Goal: Task Accomplishment & Management: Use online tool/utility

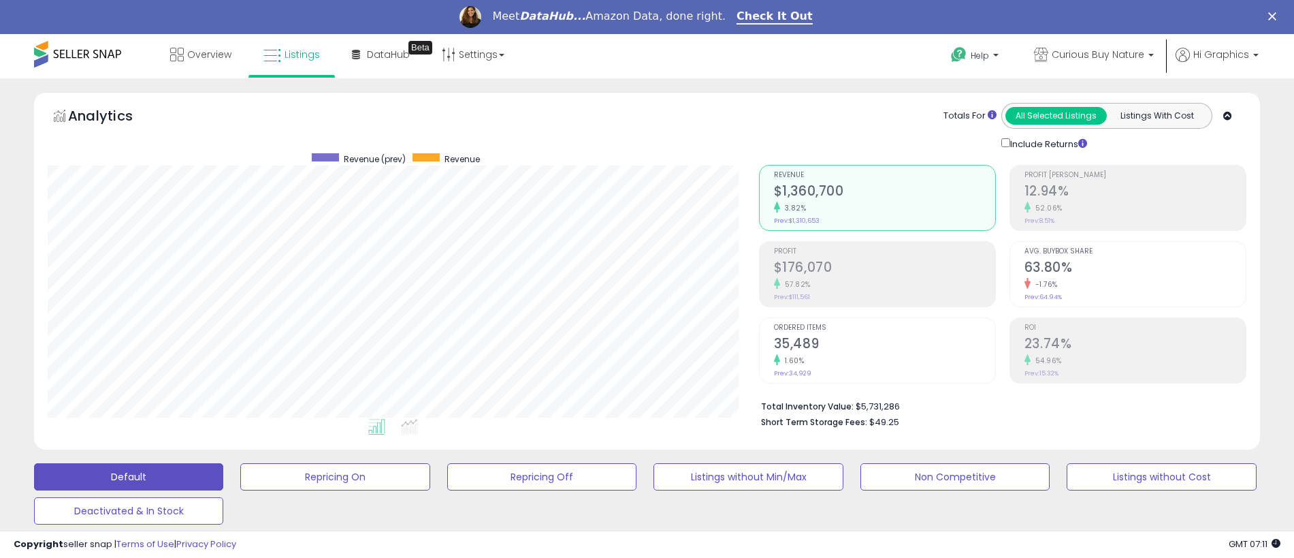
scroll to position [279, 711]
click at [1101, 54] on span "Curious Buy Nature" at bounding box center [1098, 55] width 93 height 14
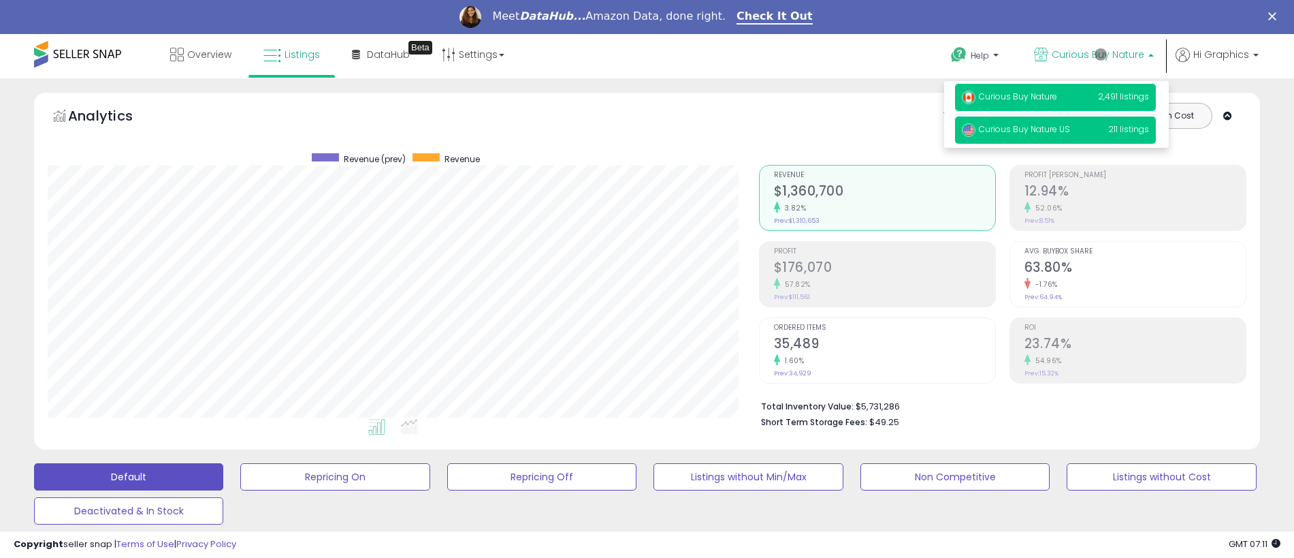
click at [1058, 131] on span "Curious Buy Nature US" at bounding box center [1016, 129] width 108 height 12
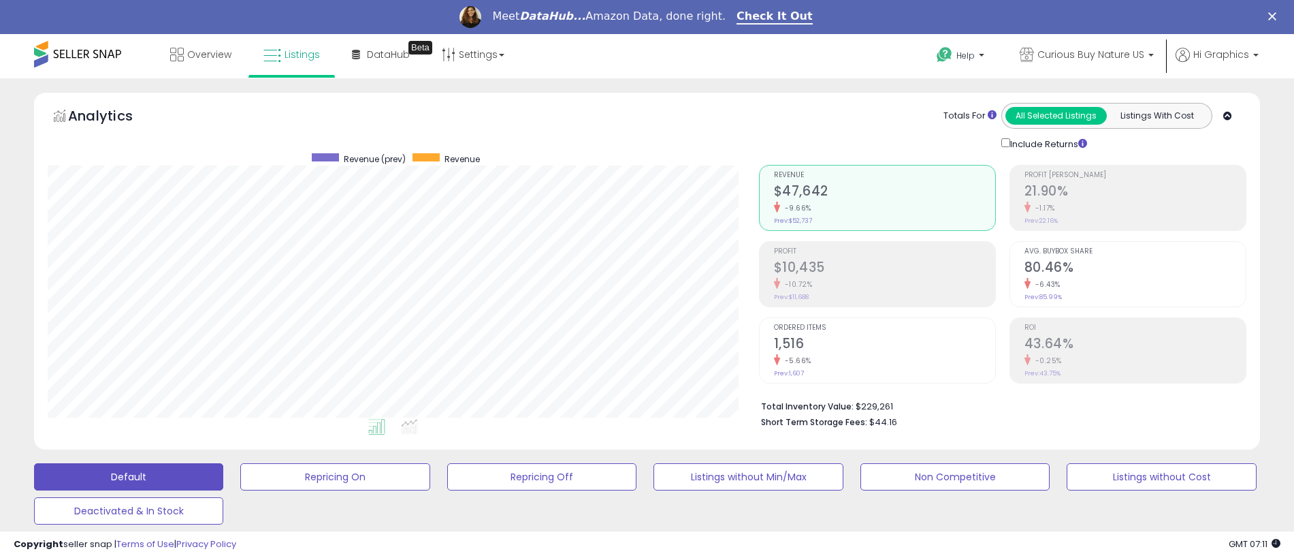
scroll to position [373, 0]
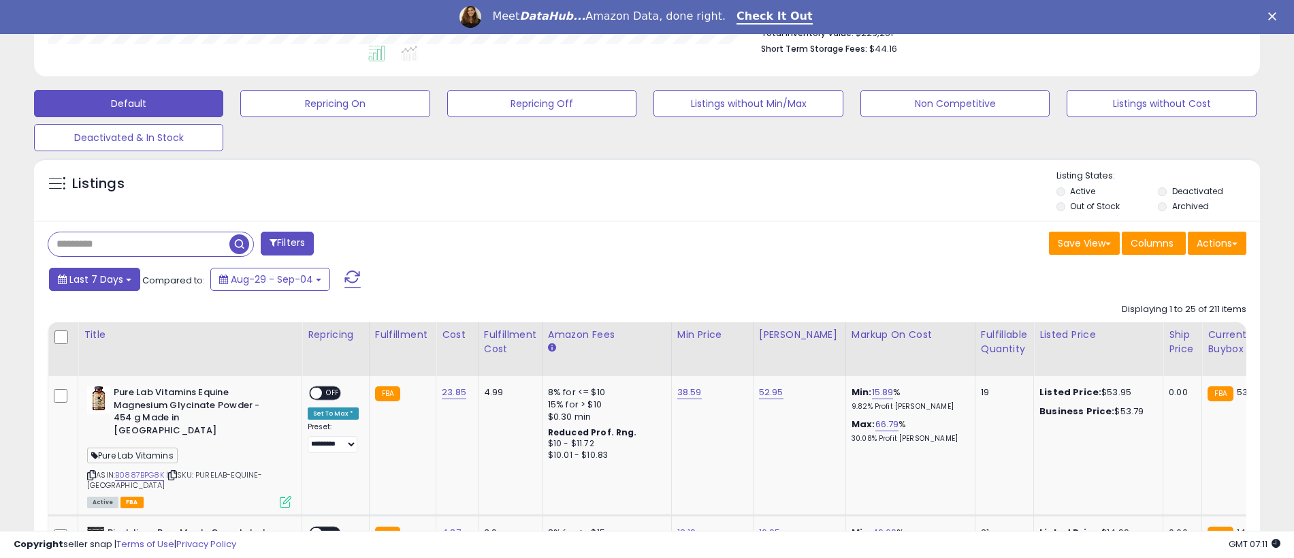
click at [94, 278] on span "Last 7 Days" at bounding box center [96, 279] width 54 height 14
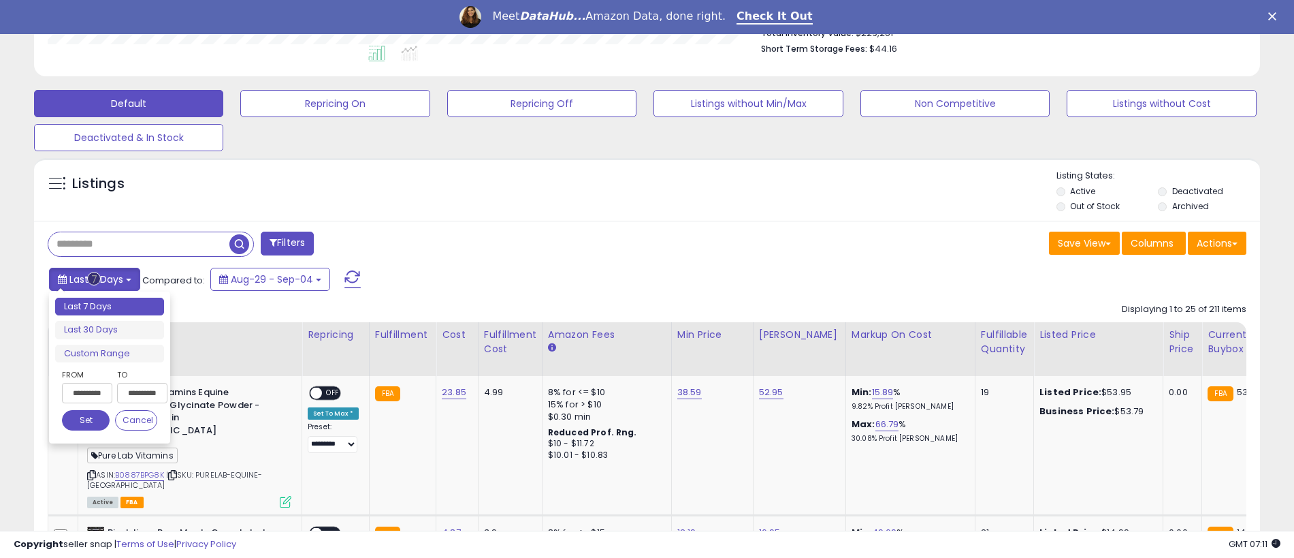
type input "**********"
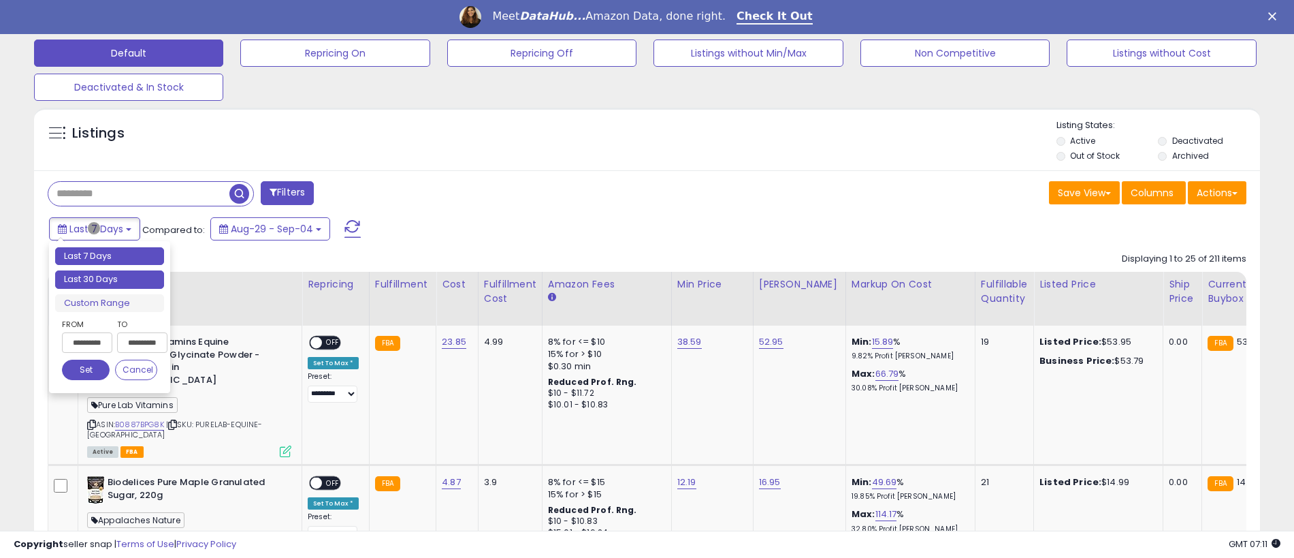
click at [110, 279] on li "Last 30 Days" at bounding box center [109, 279] width 109 height 18
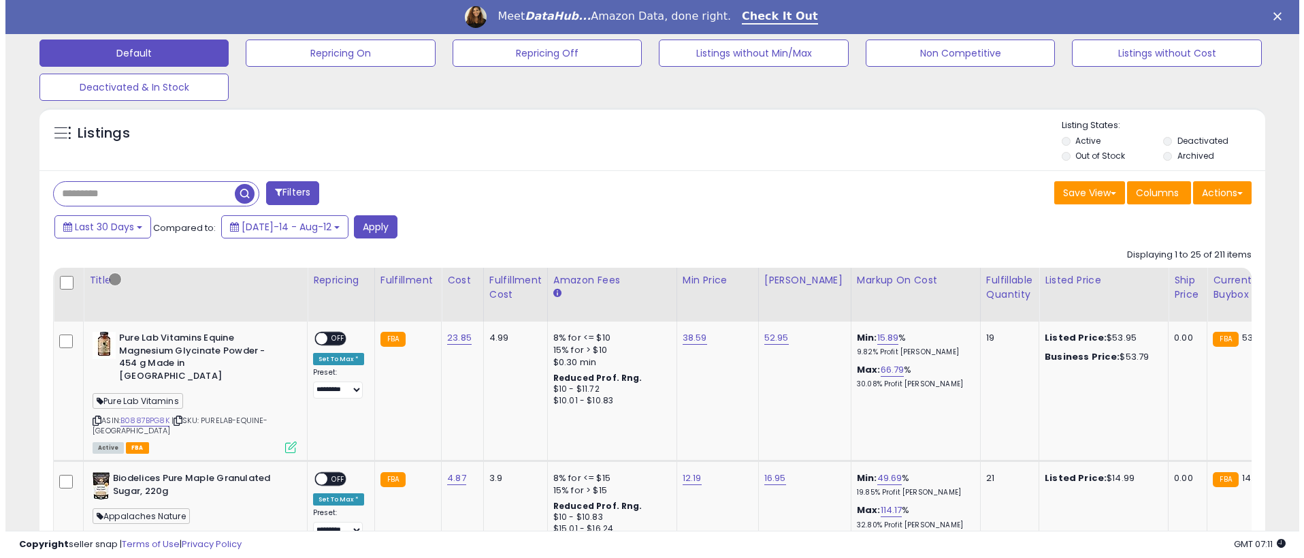
scroll to position [337, 0]
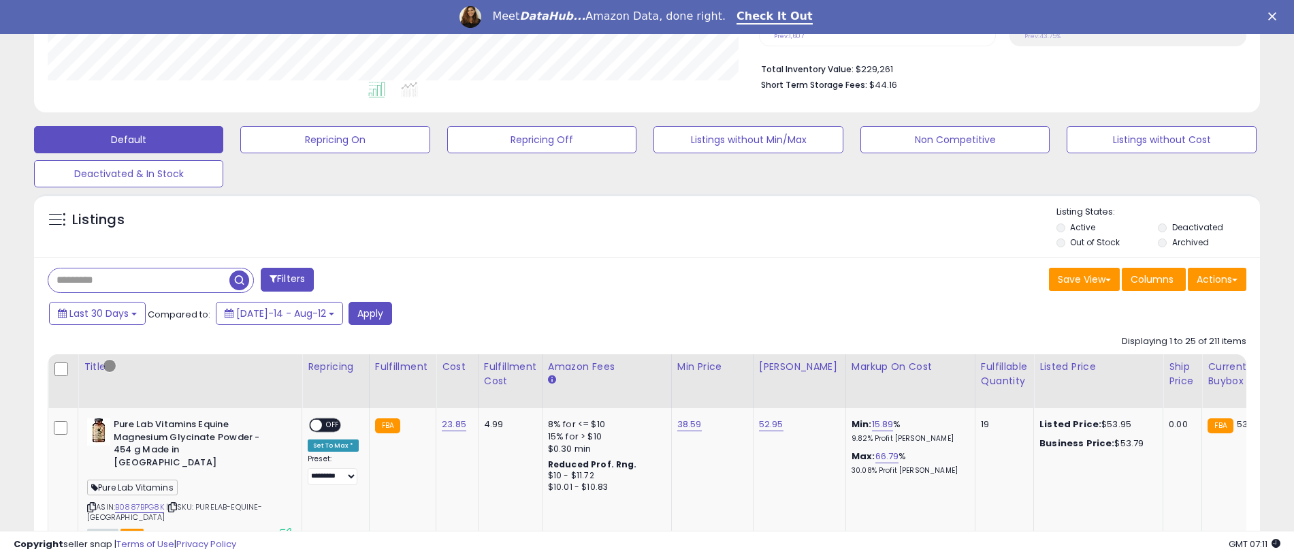
click at [289, 279] on button "Filters" at bounding box center [287, 280] width 53 height 24
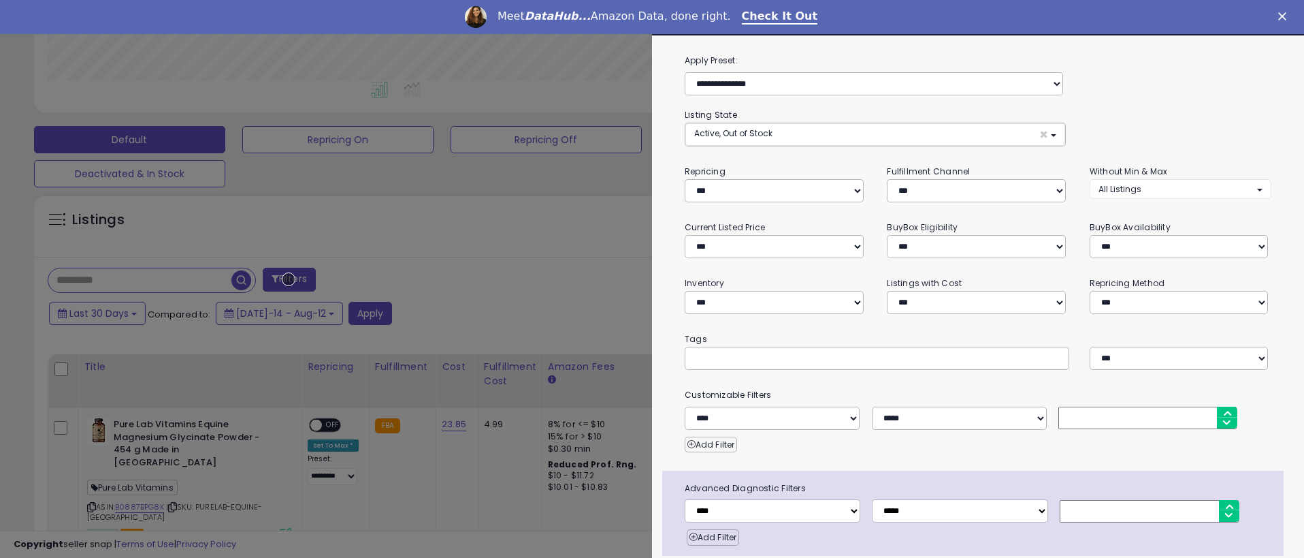
scroll to position [54, 0]
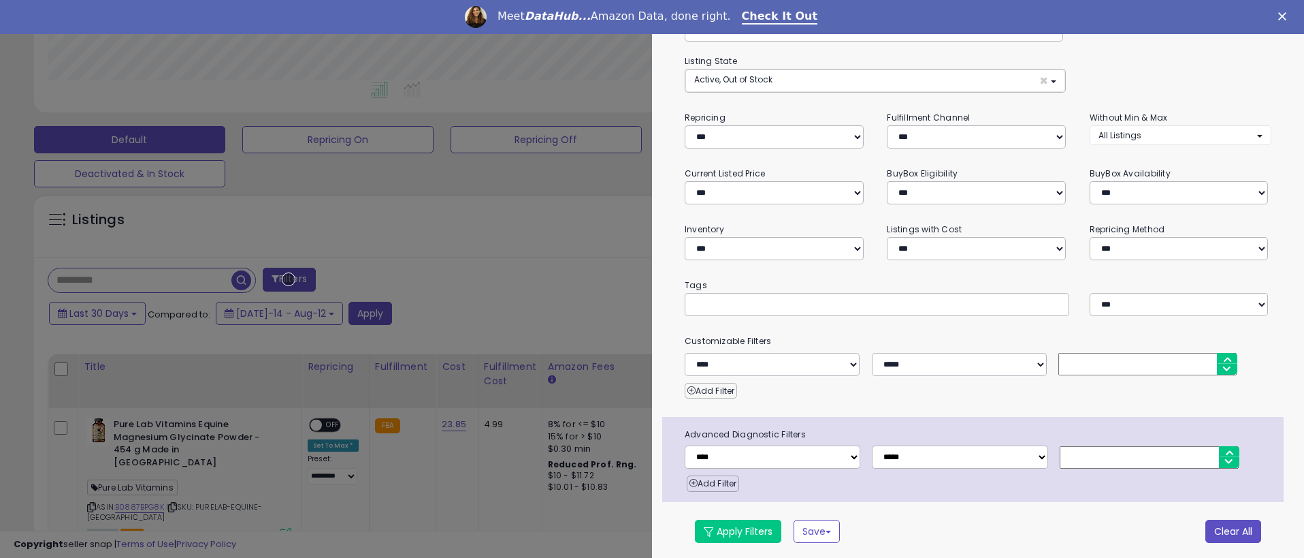
click at [1223, 528] on button "Clear All" at bounding box center [1234, 530] width 56 height 23
select select "*"
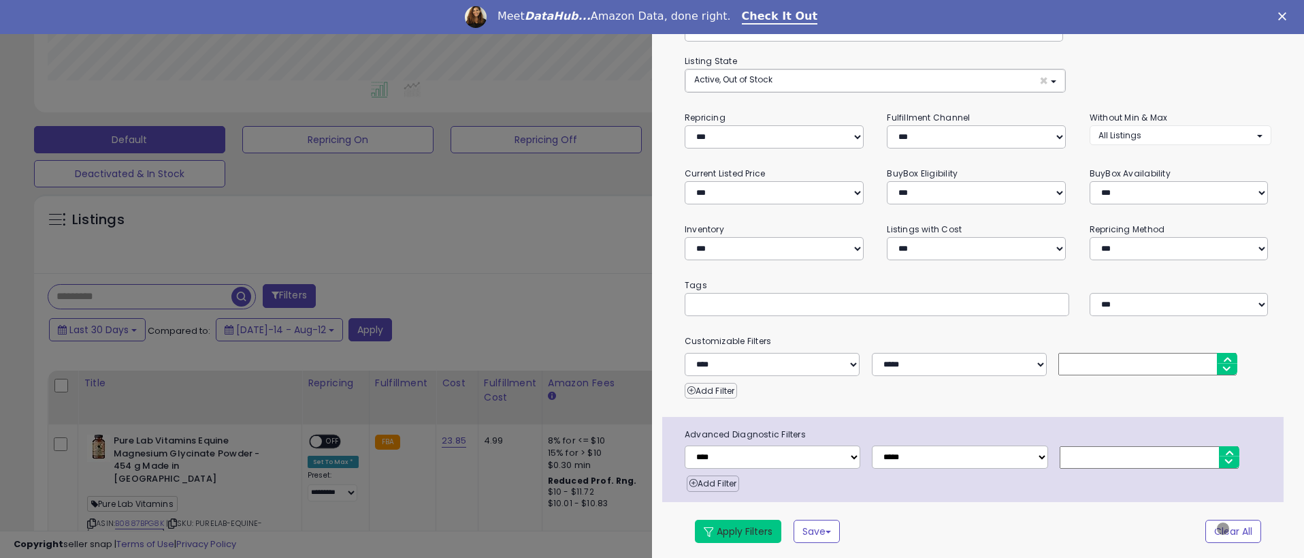
click at [738, 528] on button "Apply Filters" at bounding box center [738, 530] width 86 height 23
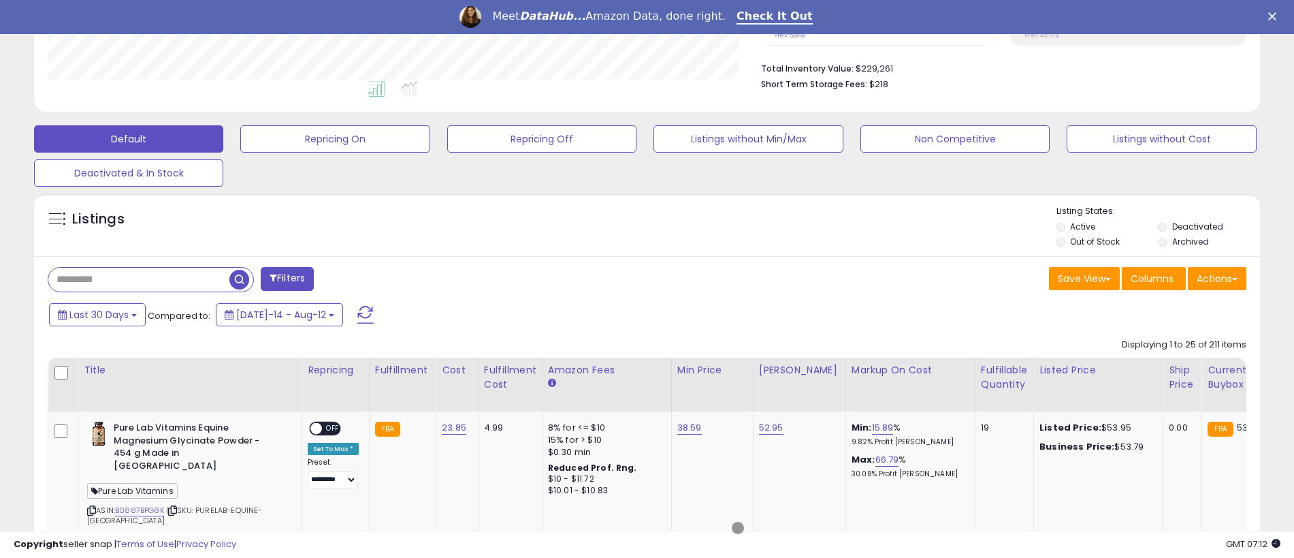
scroll to position [337, 0]
click at [1217, 278] on button "Actions" at bounding box center [1217, 279] width 59 height 23
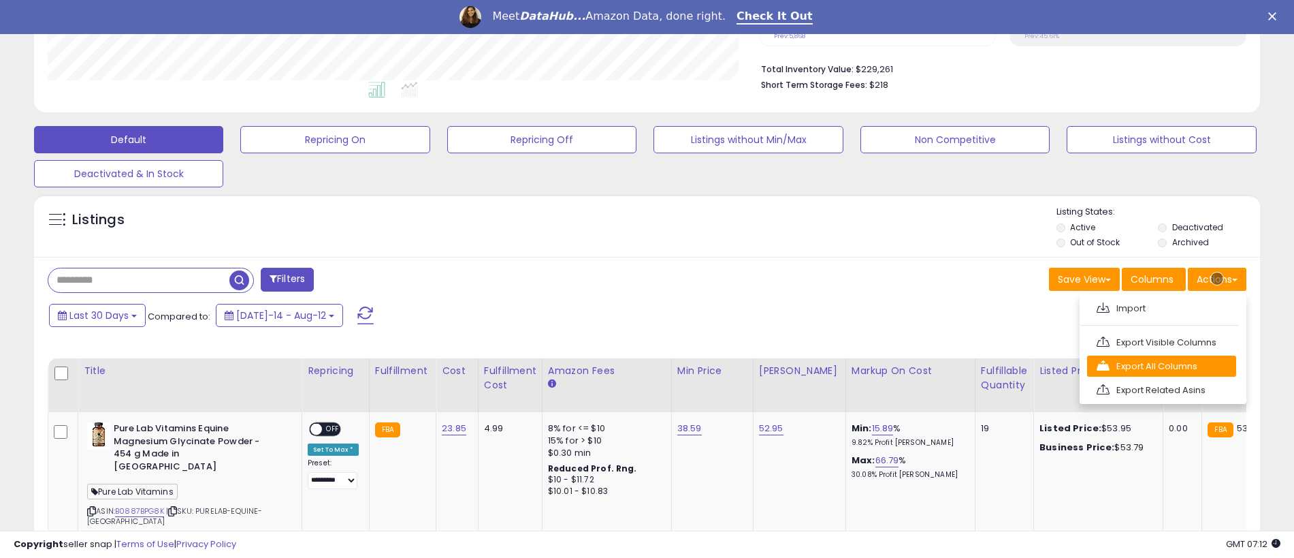
click at [1161, 366] on link "Export All Columns" at bounding box center [1161, 365] width 149 height 21
